Goal: Task Accomplishment & Management: Manage account settings

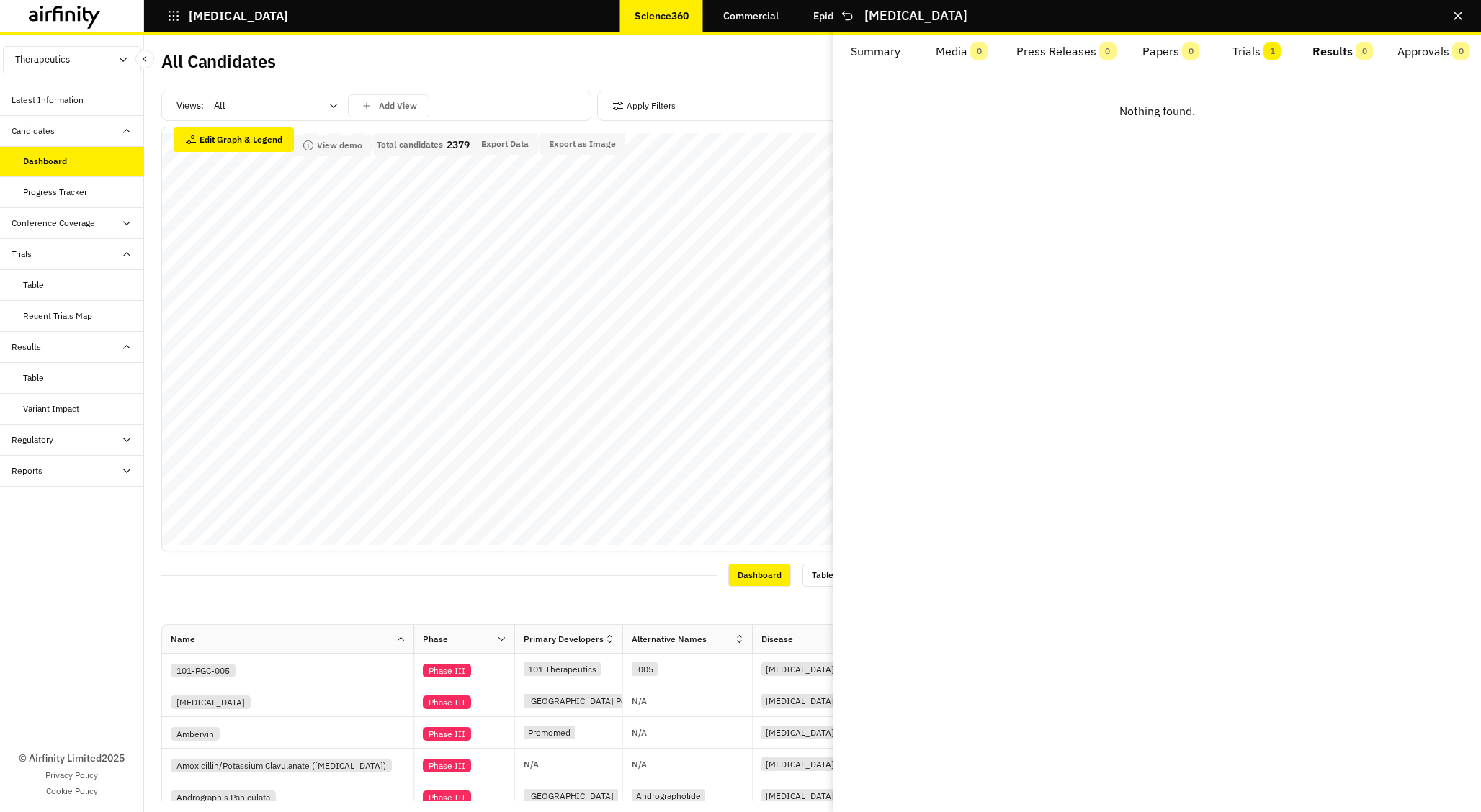
scroll to position [502, 0]
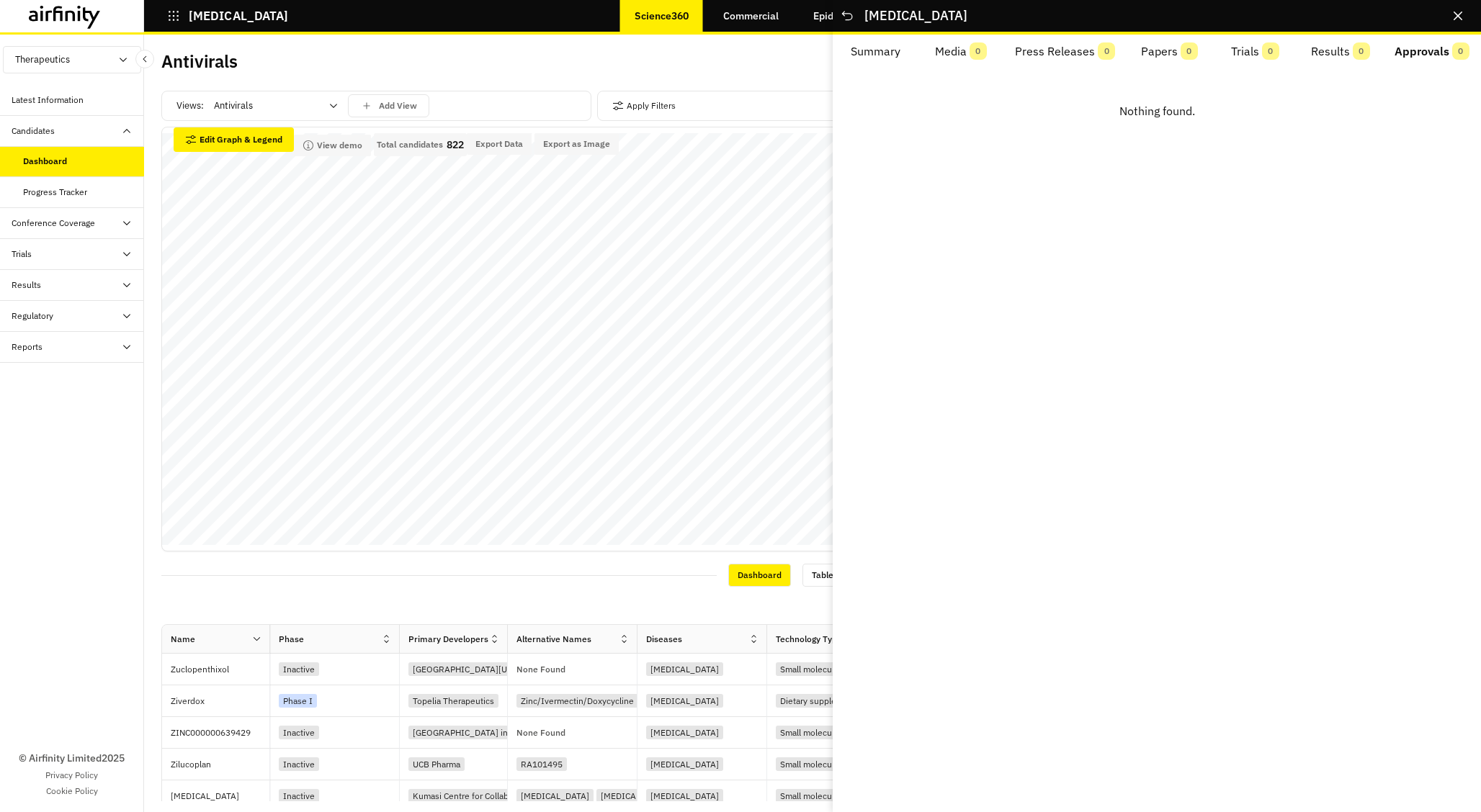
scroll to position [182, 0]
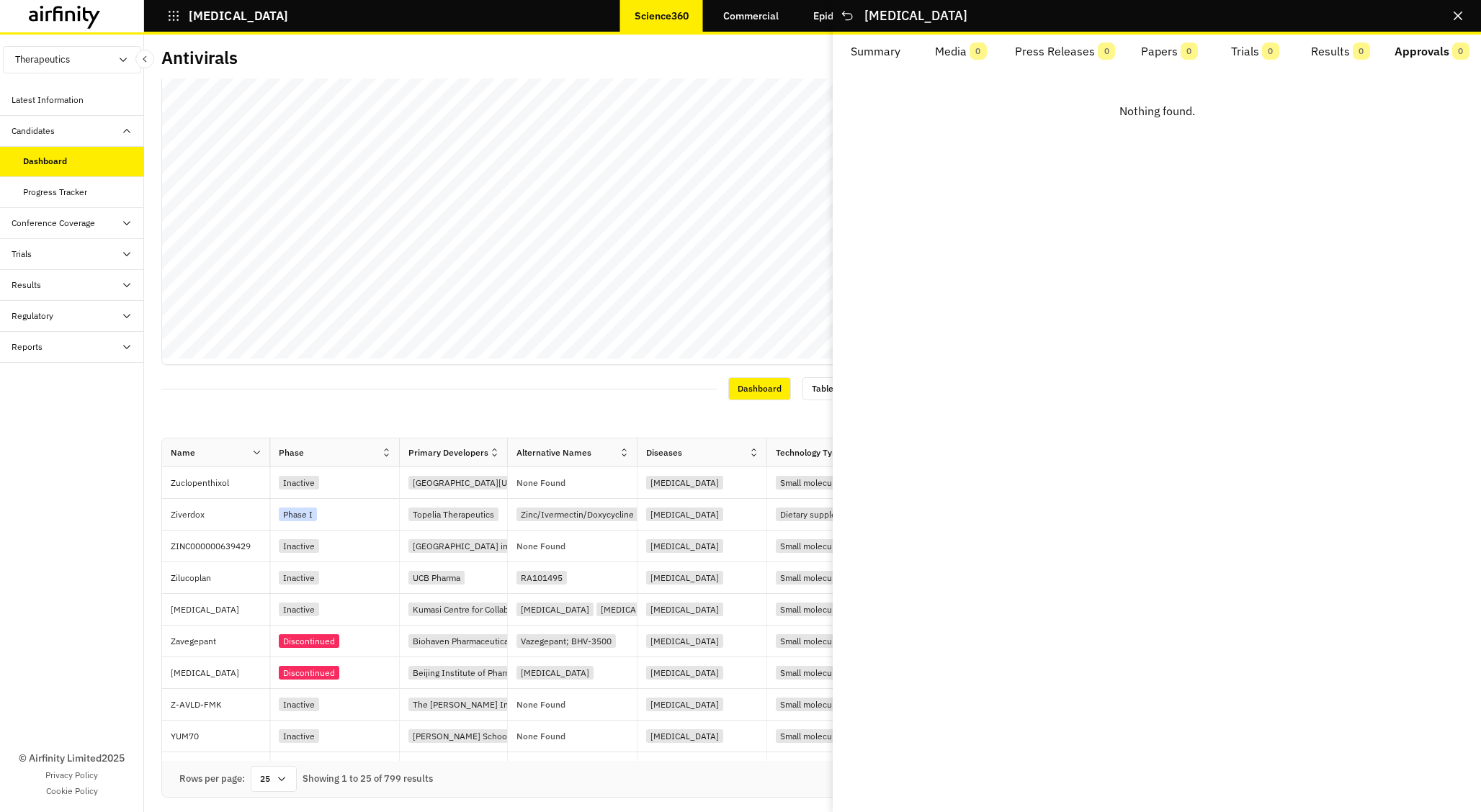
click at [173, 17] on icon "button" at bounding box center [174, 16] width 13 height 13
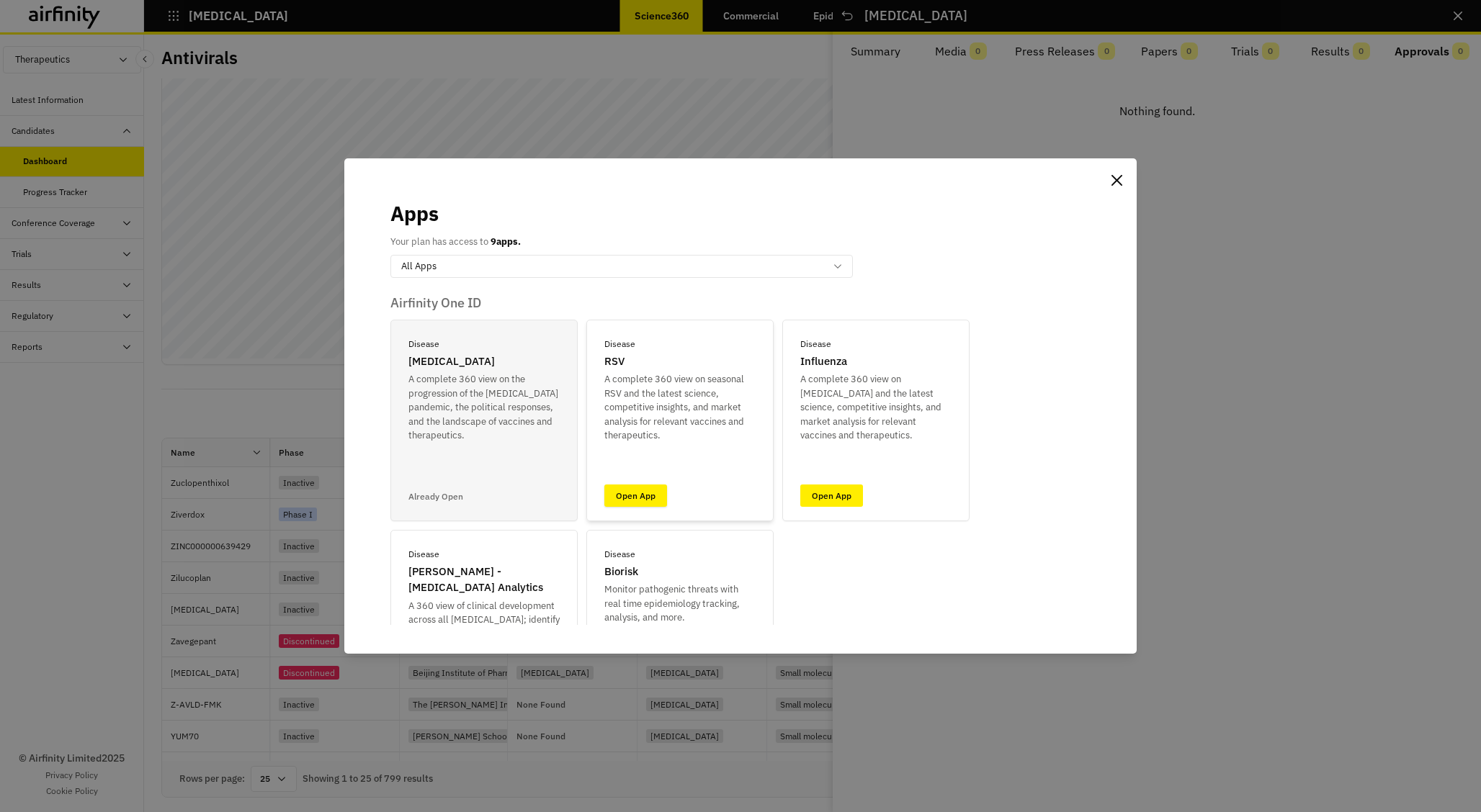
scroll to position [609, 0]
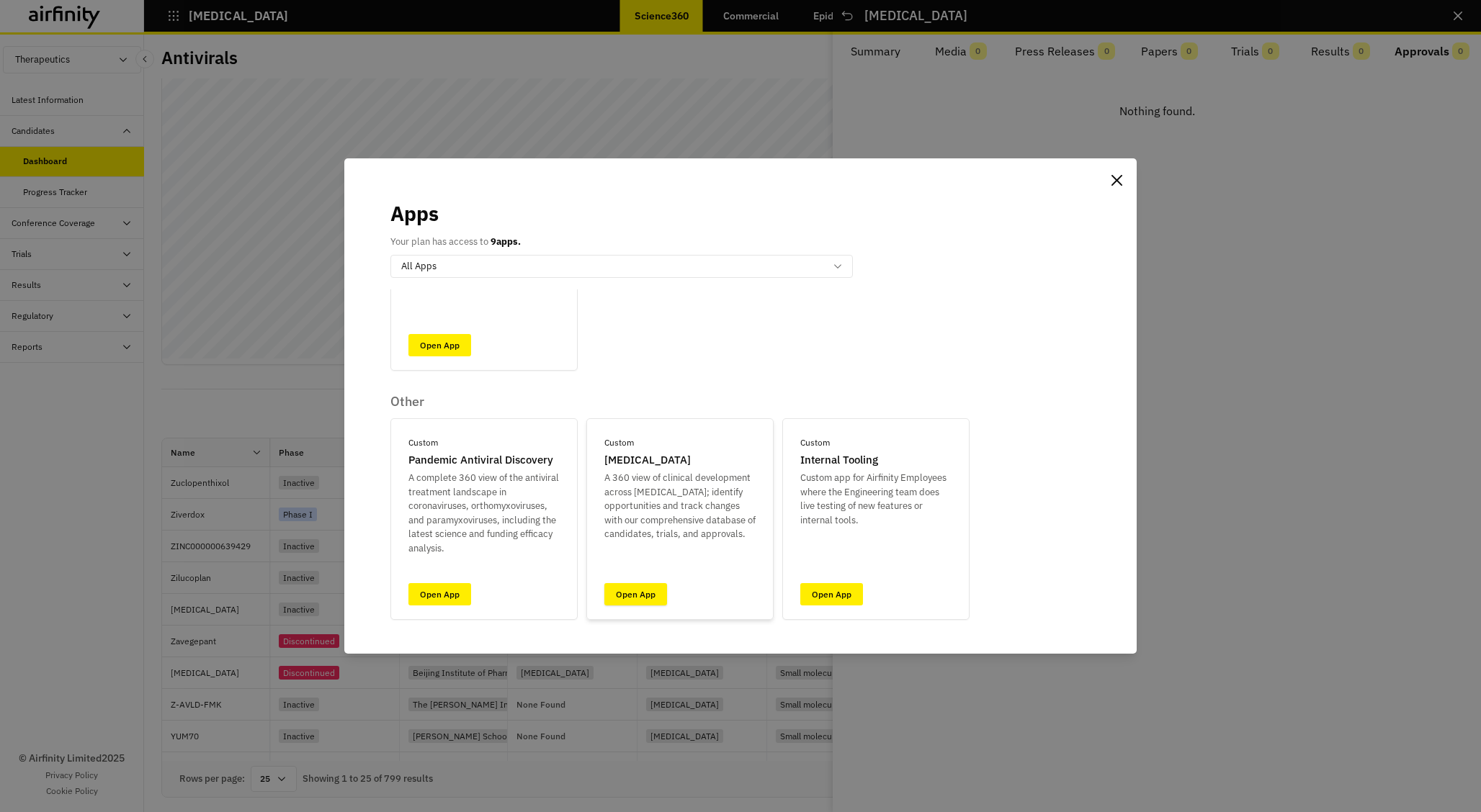
click at [634, 601] on link "Open App" at bounding box center [636, 594] width 63 height 23
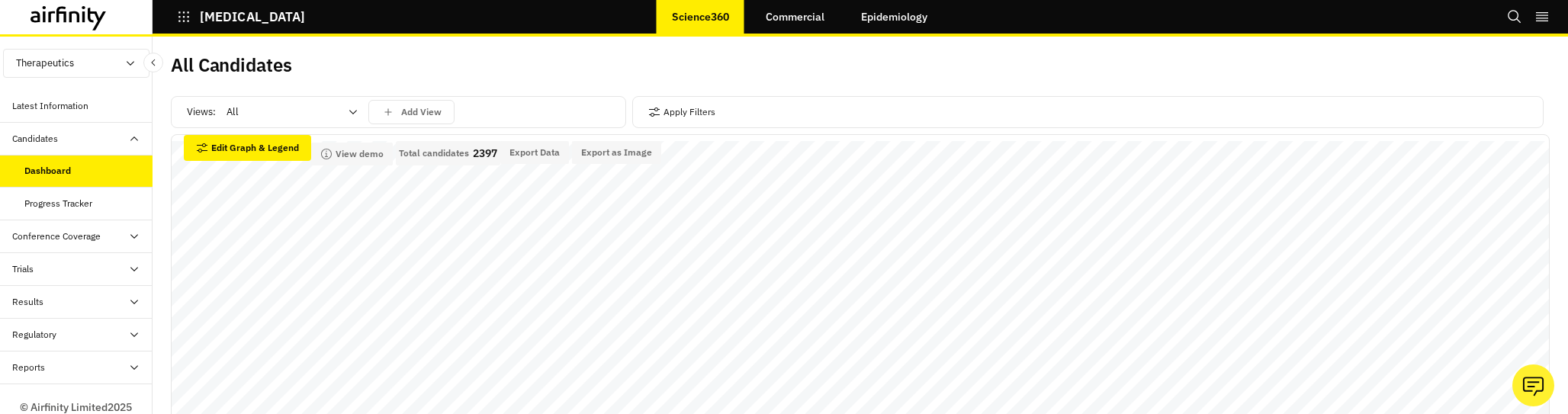
scroll to position [532, 0]
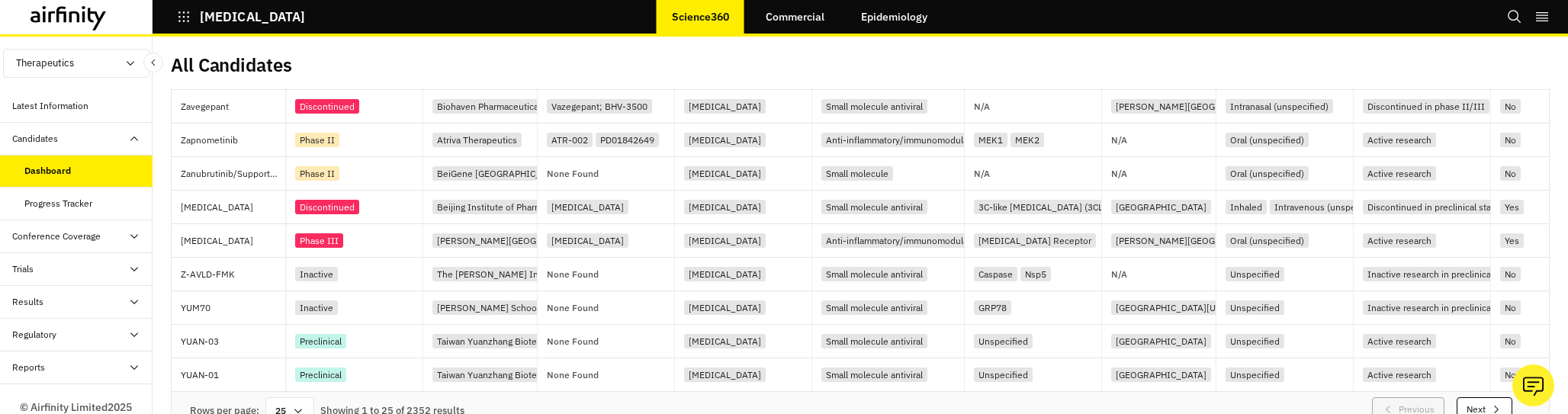
click at [1542, 20] on icon "right-menu" at bounding box center [1542, 17] width 15 height 15
click at [1416, 115] on button "Logout" at bounding box center [1435, 117] width 227 height 28
